Goal: Information Seeking & Learning: Learn about a topic

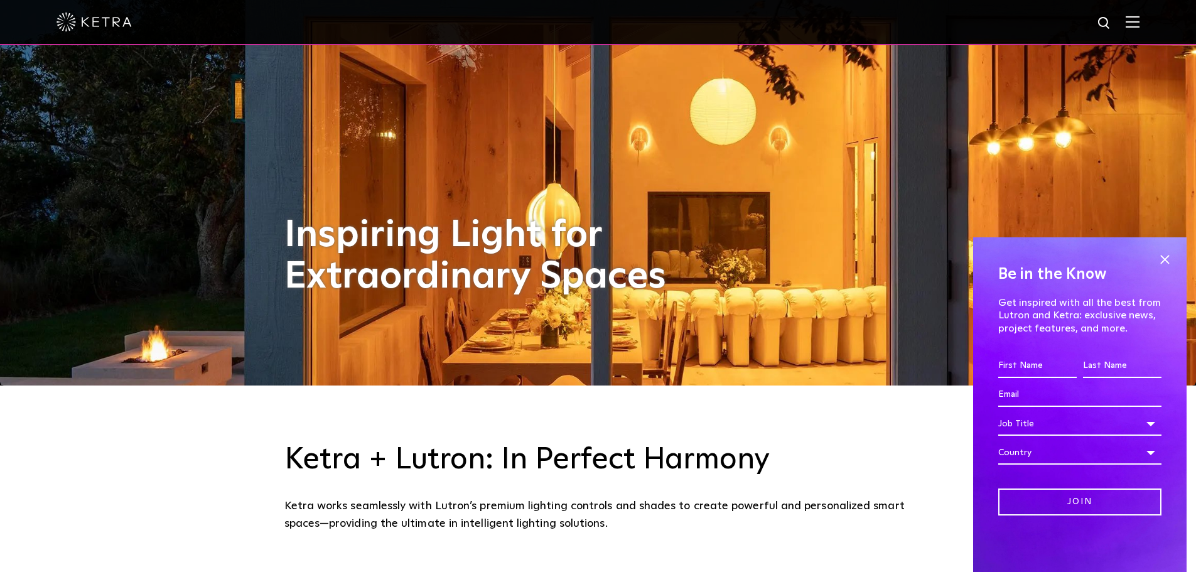
scroll to position [188, 0]
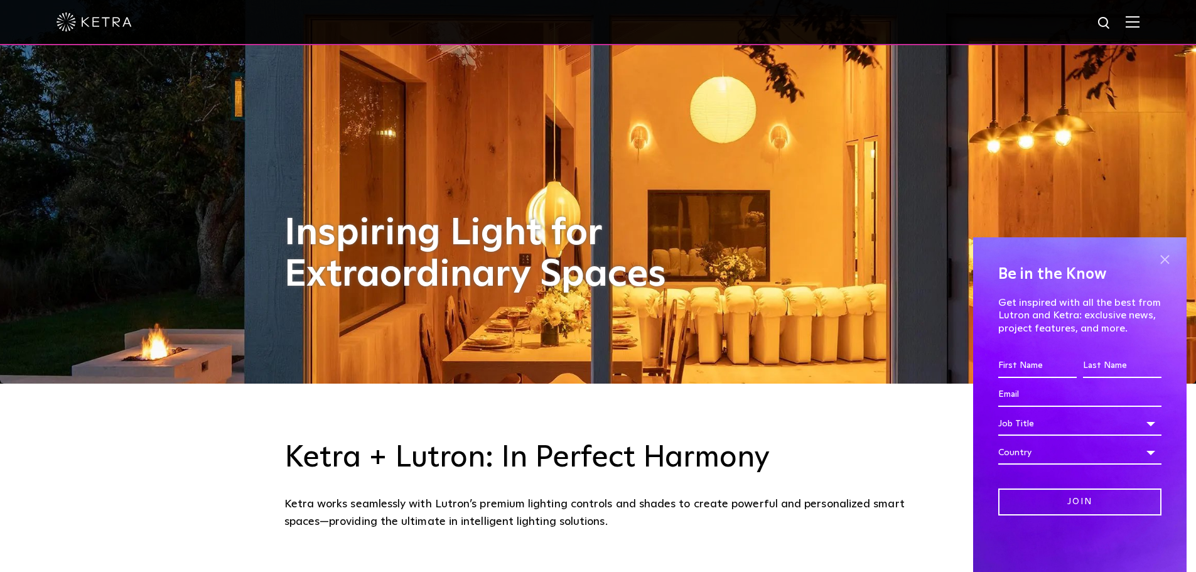
click at [1163, 260] on span at bounding box center [1164, 259] width 19 height 19
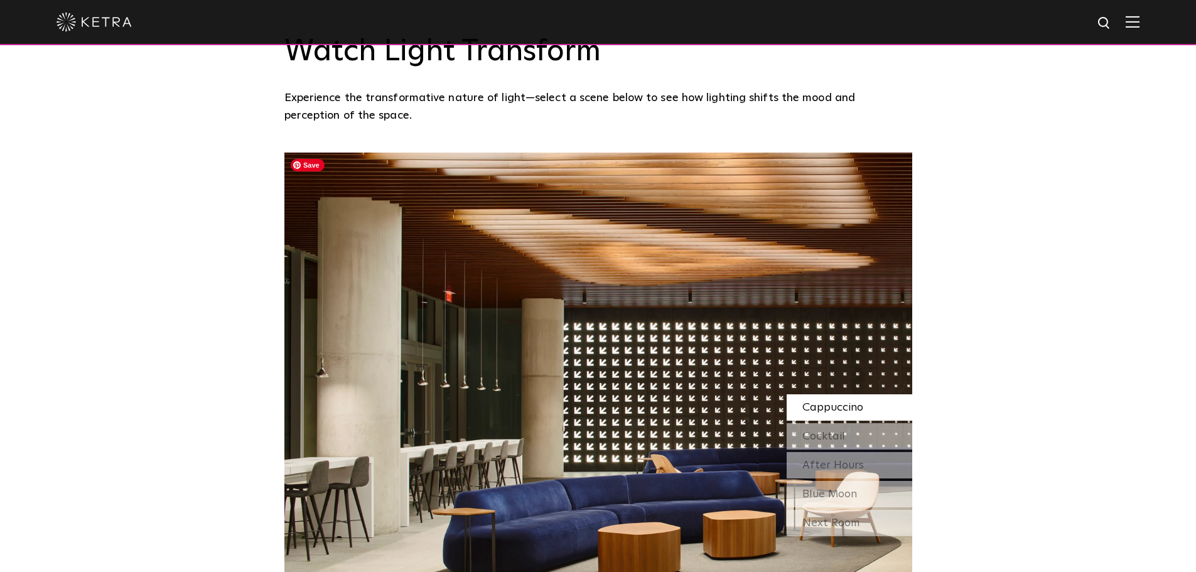
scroll to position [1067, 0]
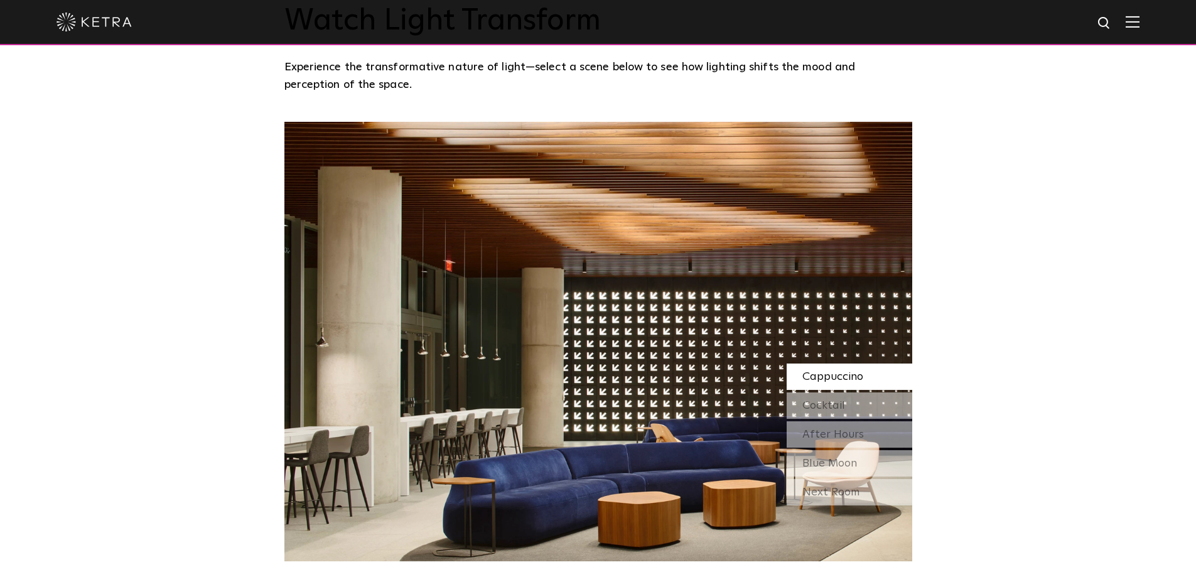
click at [831, 382] on span "Cappuccino" at bounding box center [832, 376] width 61 height 11
click at [831, 405] on span "Cocktail" at bounding box center [823, 405] width 43 height 11
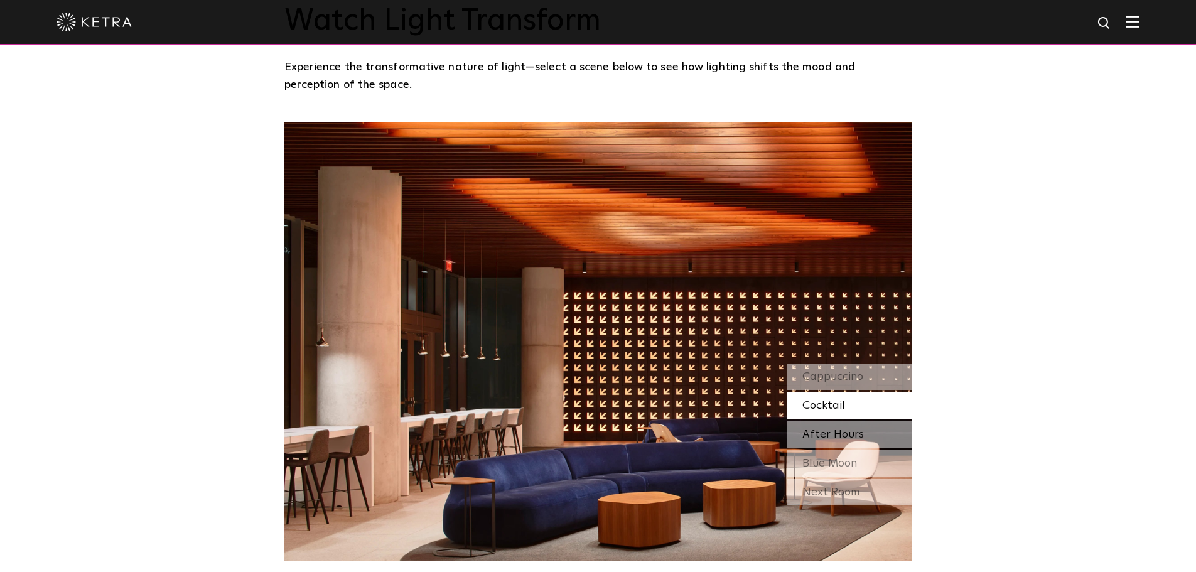
click at [831, 439] on span "After Hours" at bounding box center [833, 434] width 62 height 11
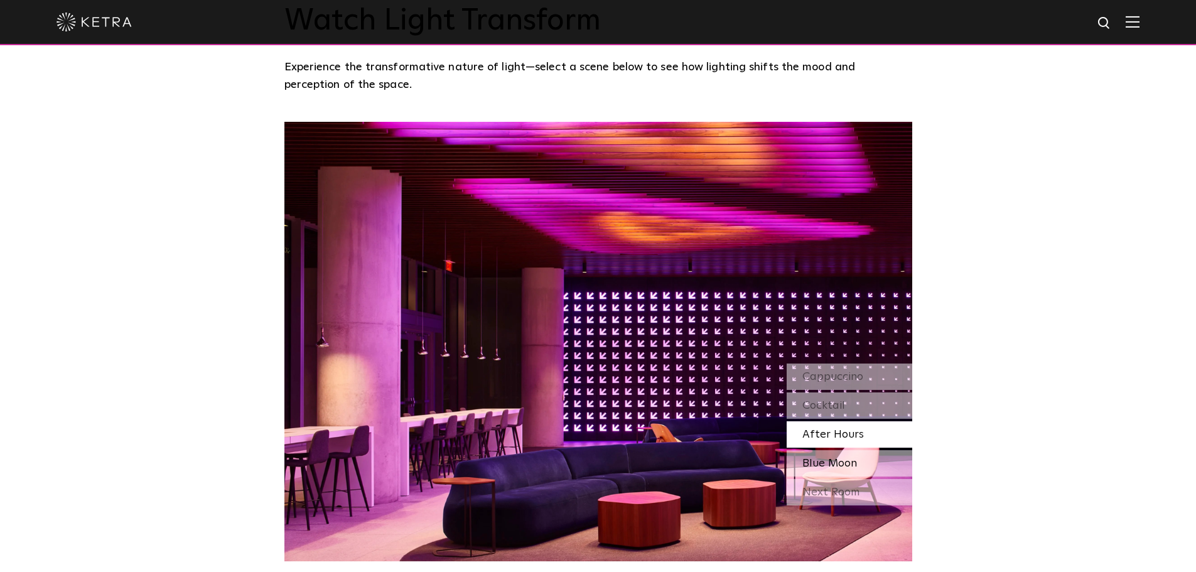
click at [832, 466] on span "Blue Moon" at bounding box center [829, 463] width 55 height 11
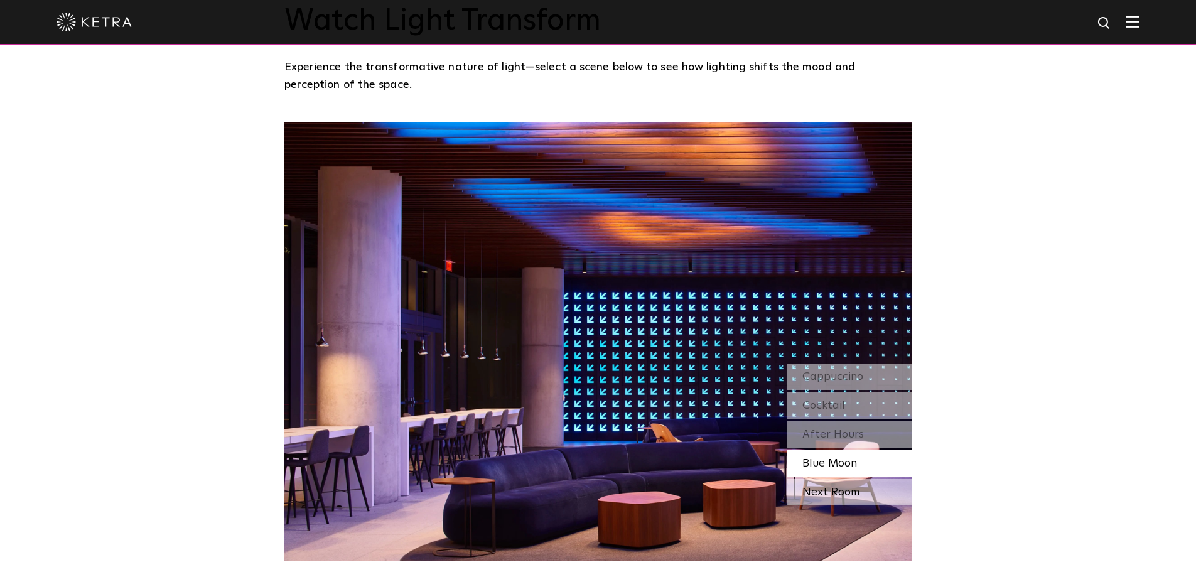
click at [839, 492] on div "Next Room" at bounding box center [849, 492] width 126 height 26
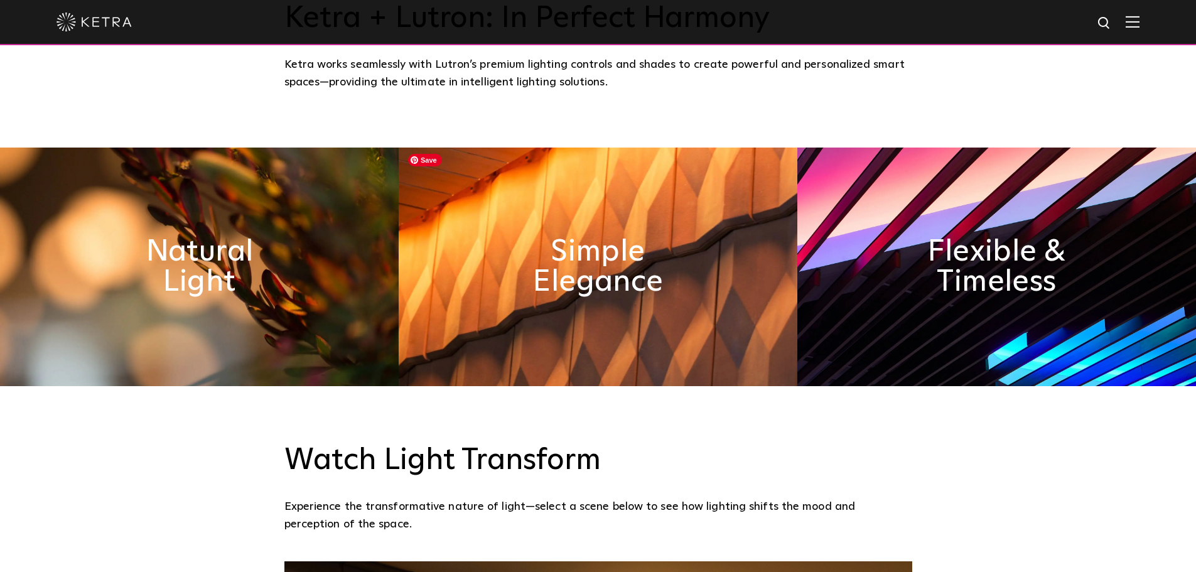
scroll to position [565, 0]
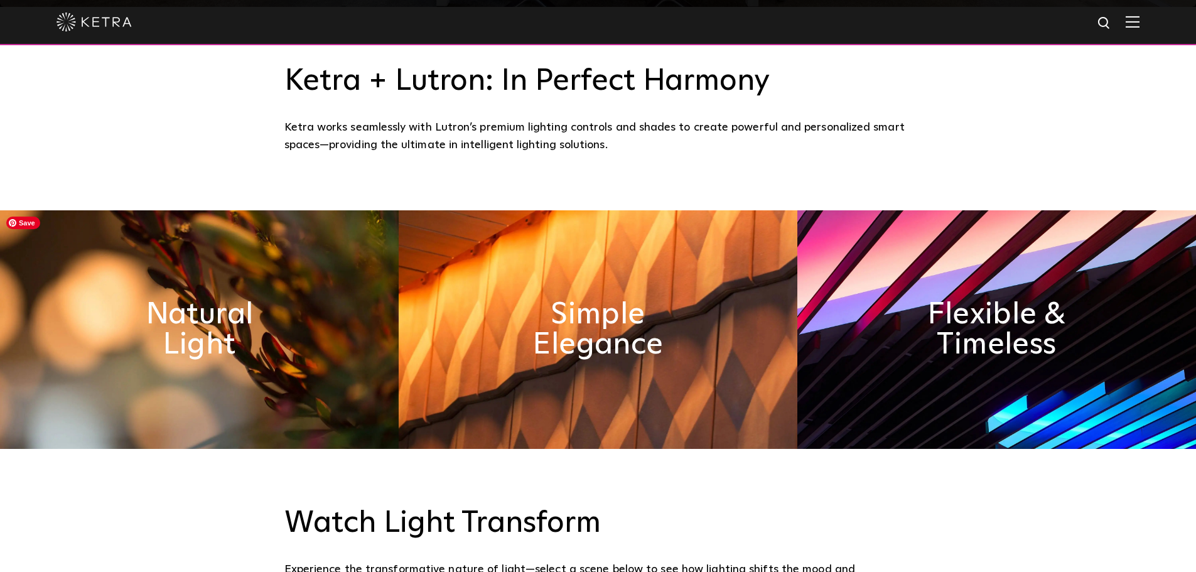
click at [255, 373] on img at bounding box center [199, 329] width 399 height 238
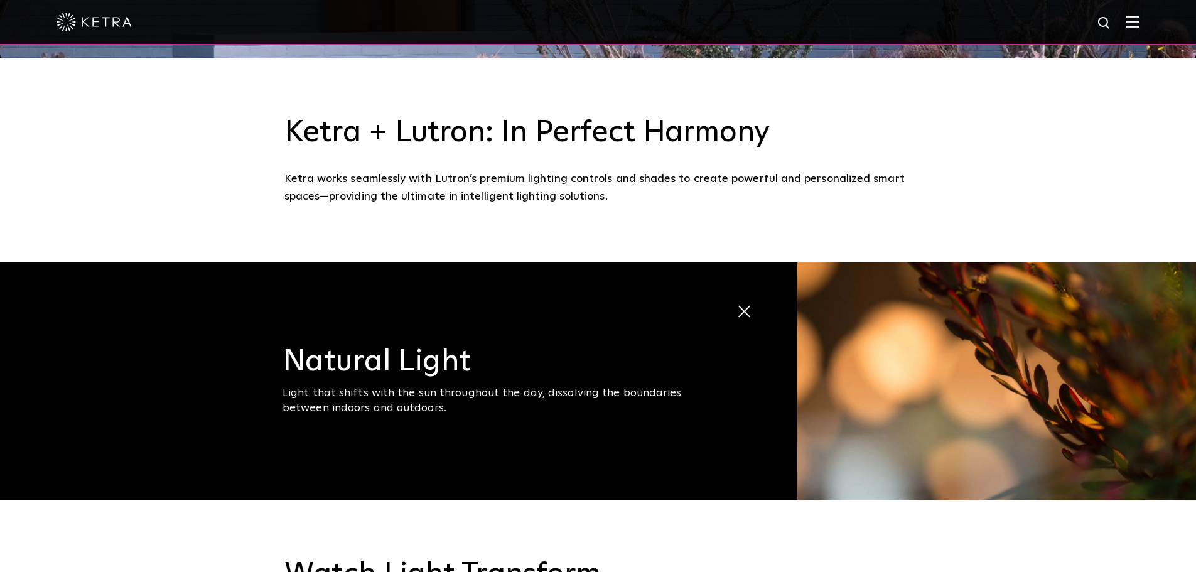
scroll to position [502, 0]
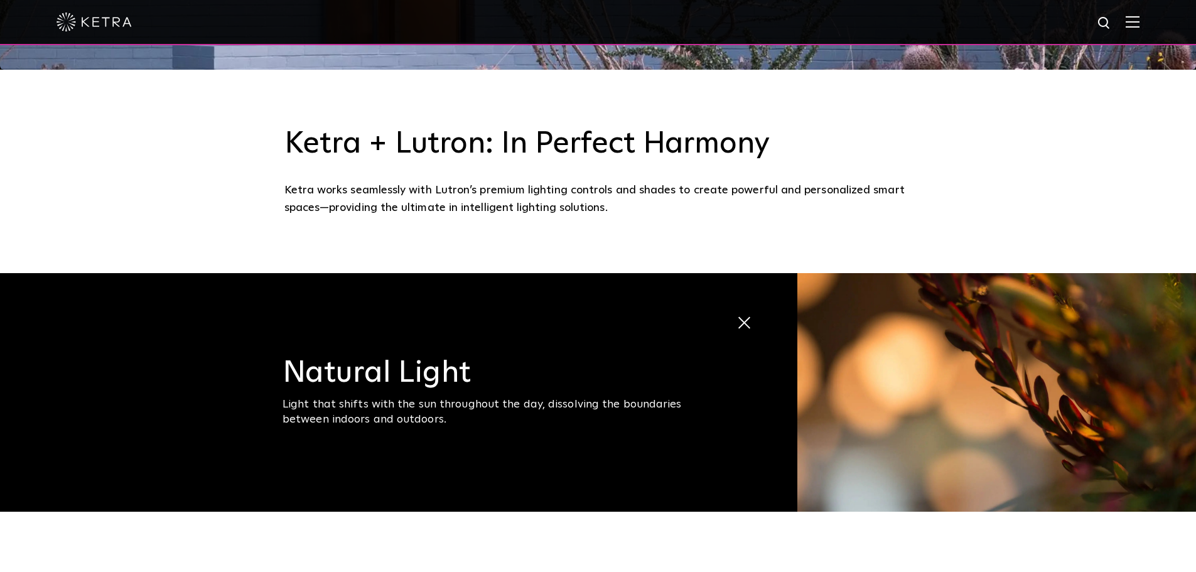
click at [744, 327] on span at bounding box center [746, 323] width 21 height 21
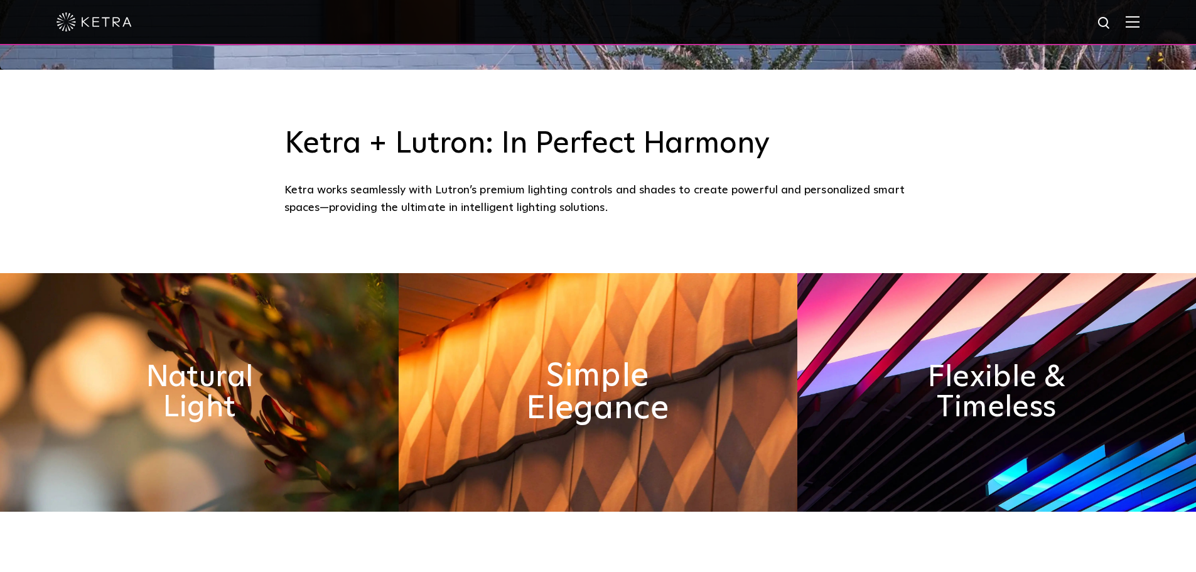
click at [605, 384] on h2 "Simple Elegance" at bounding box center [597, 393] width 205 height 66
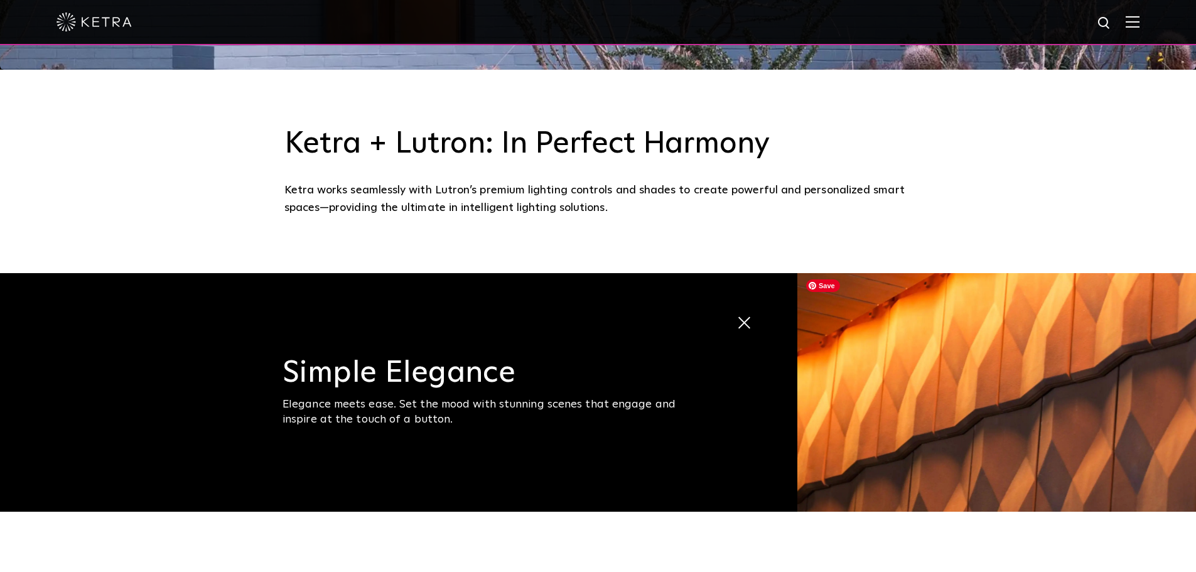
click at [872, 391] on img at bounding box center [996, 392] width 399 height 238
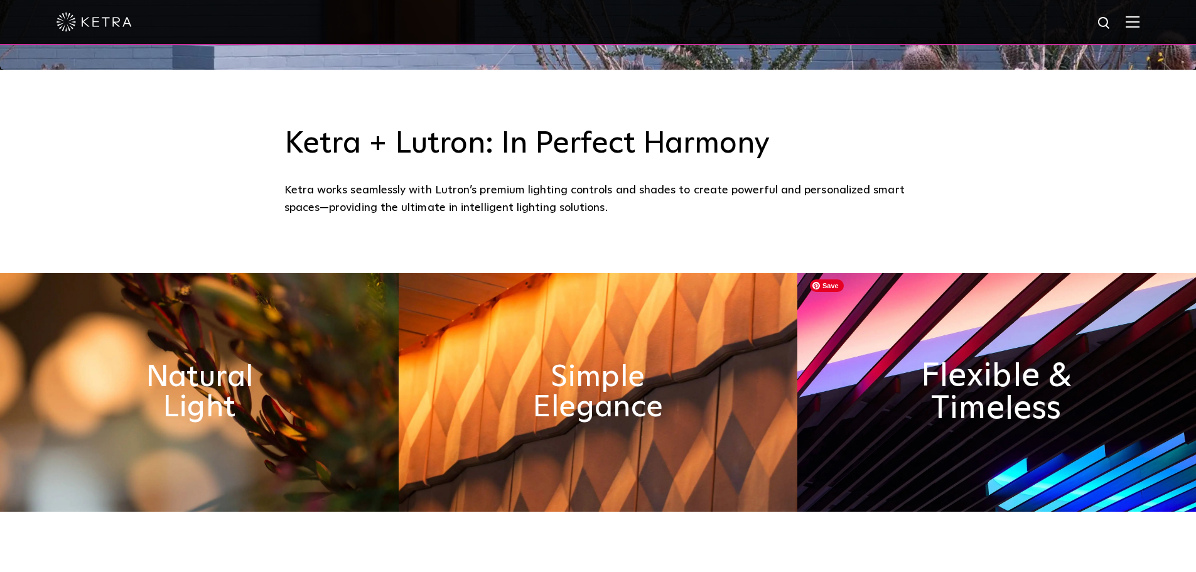
click at [936, 380] on h2 "Flexible & Timeless" at bounding box center [996, 393] width 205 height 66
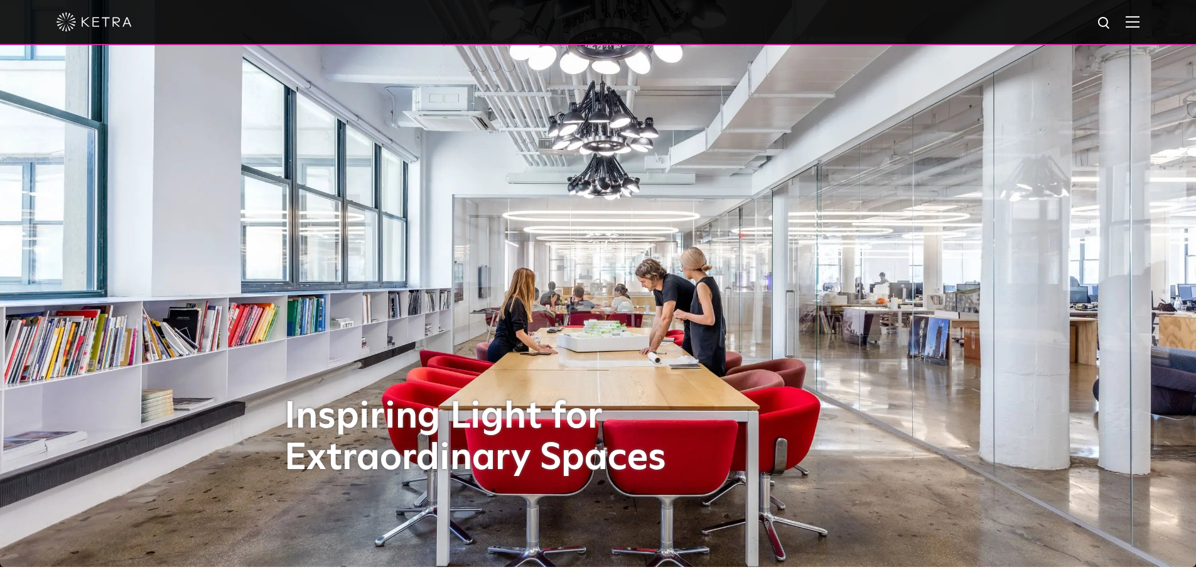
scroll to position [0, 0]
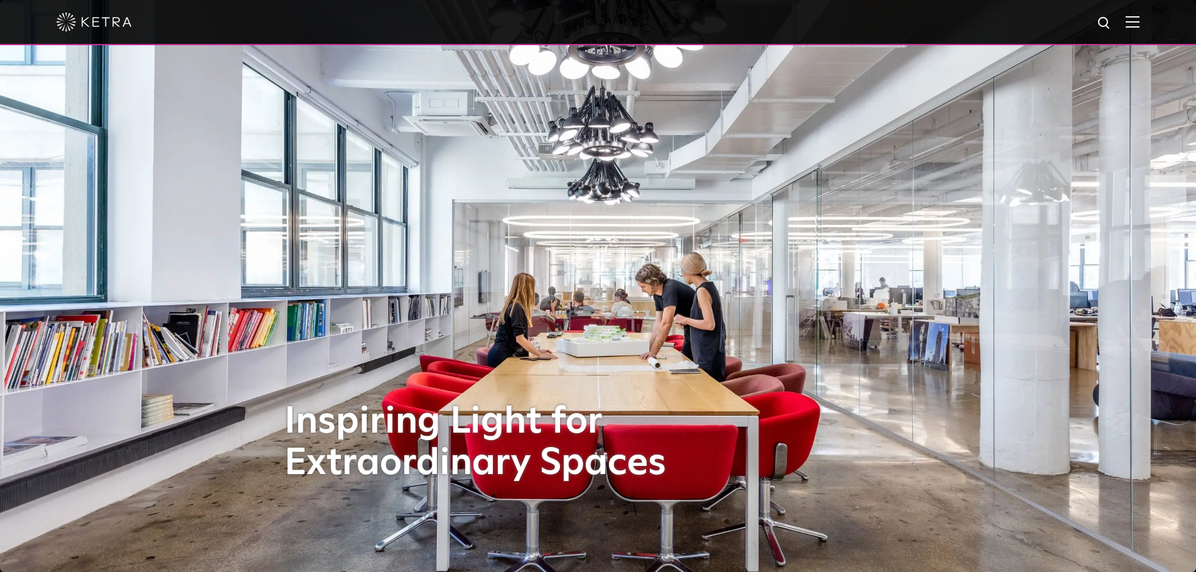
click at [1149, 24] on div at bounding box center [598, 22] width 1196 height 45
click at [1139, 25] on img at bounding box center [1132, 22] width 14 height 12
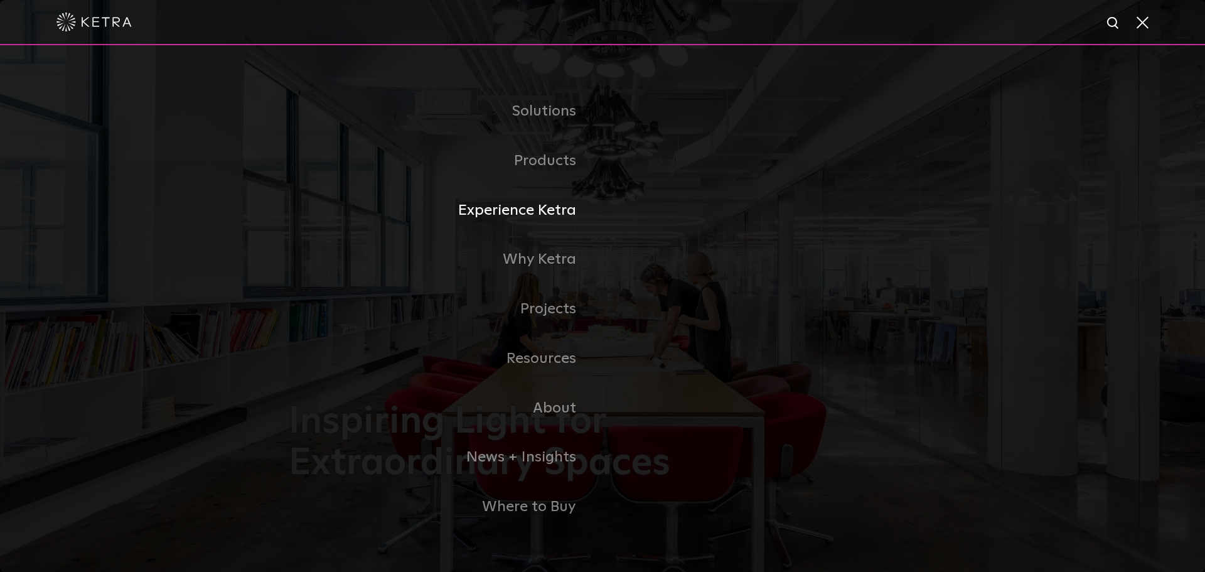
drag, startPoint x: 518, startPoint y: 213, endPoint x: 532, endPoint y: 220, distance: 14.6
click at [518, 213] on link "Experience Ketra" at bounding box center [446, 211] width 314 height 50
